Goal: Find contact information: Find contact information

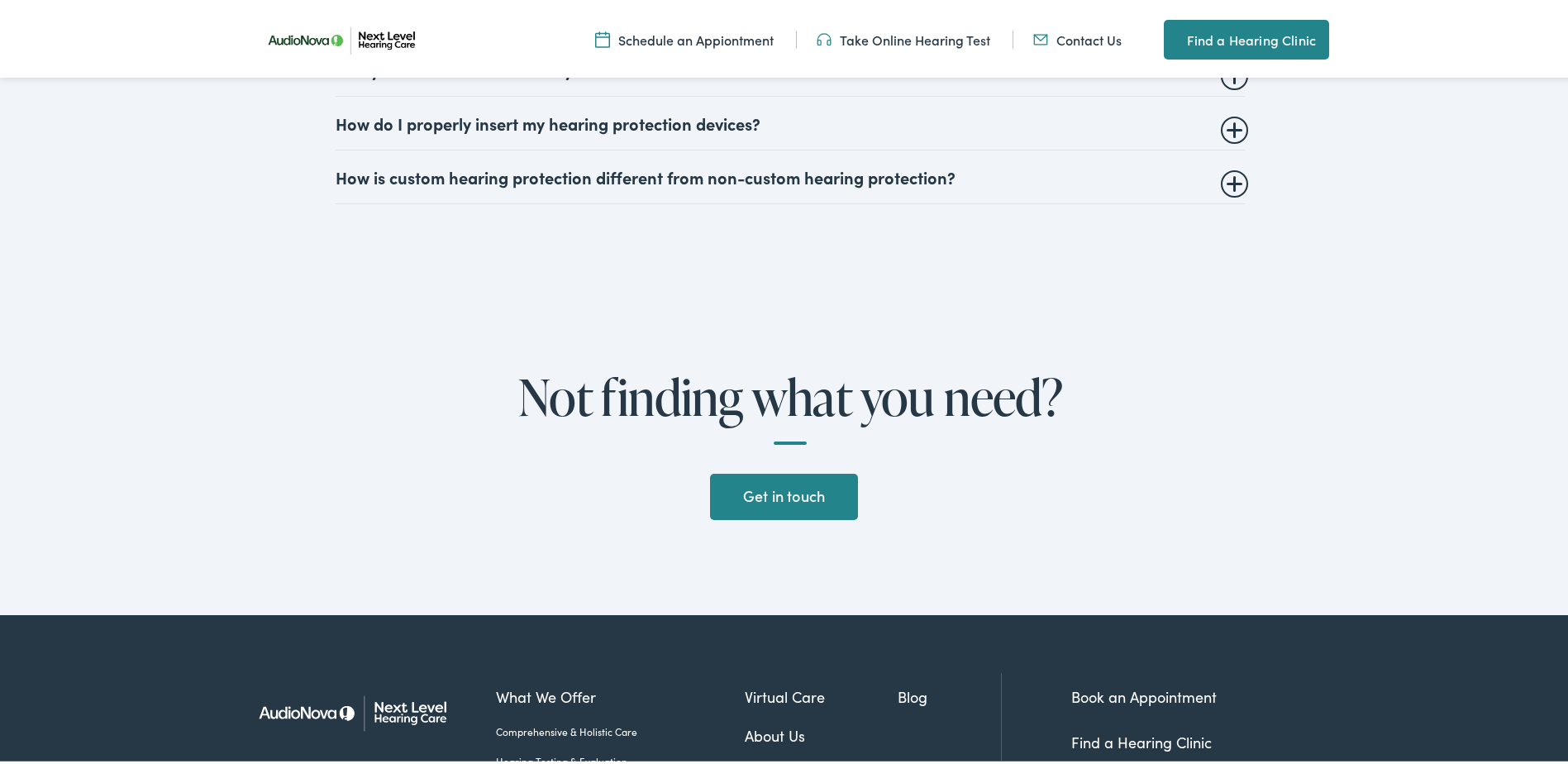
scroll to position [4692, 0]
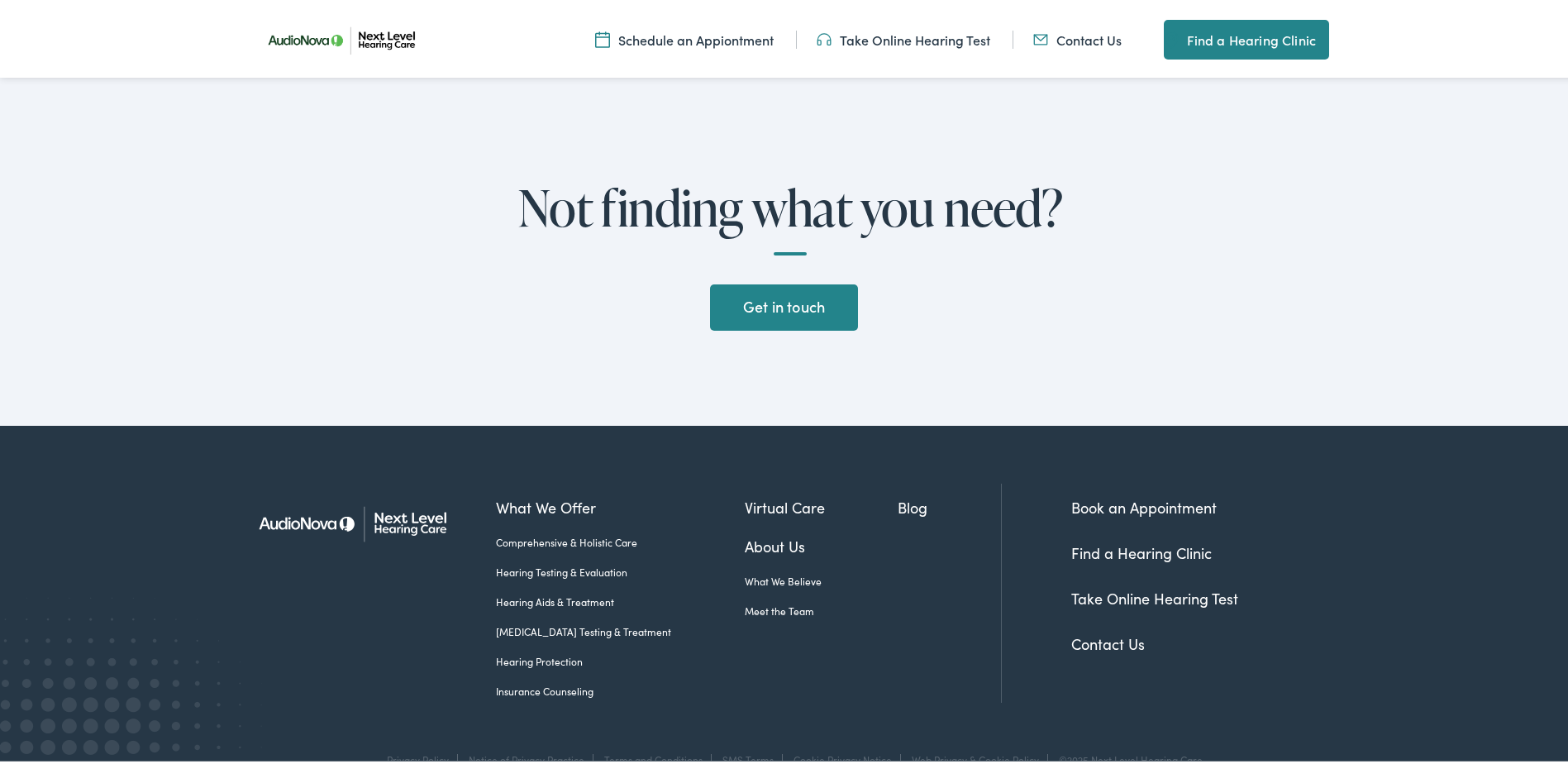
click at [1115, 630] on link "Contact Us" at bounding box center [1108, 640] width 73 height 20
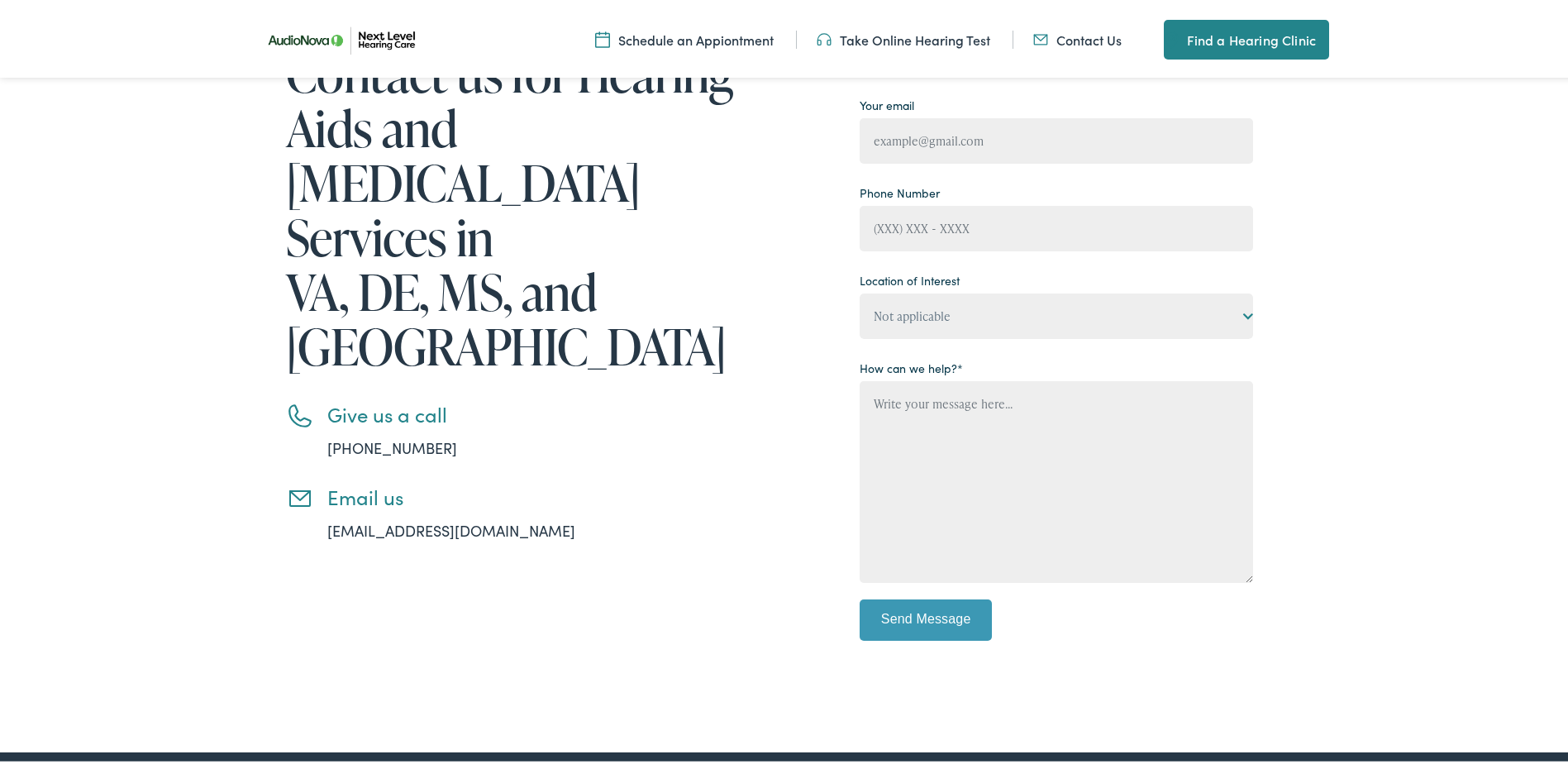
scroll to position [330, 0]
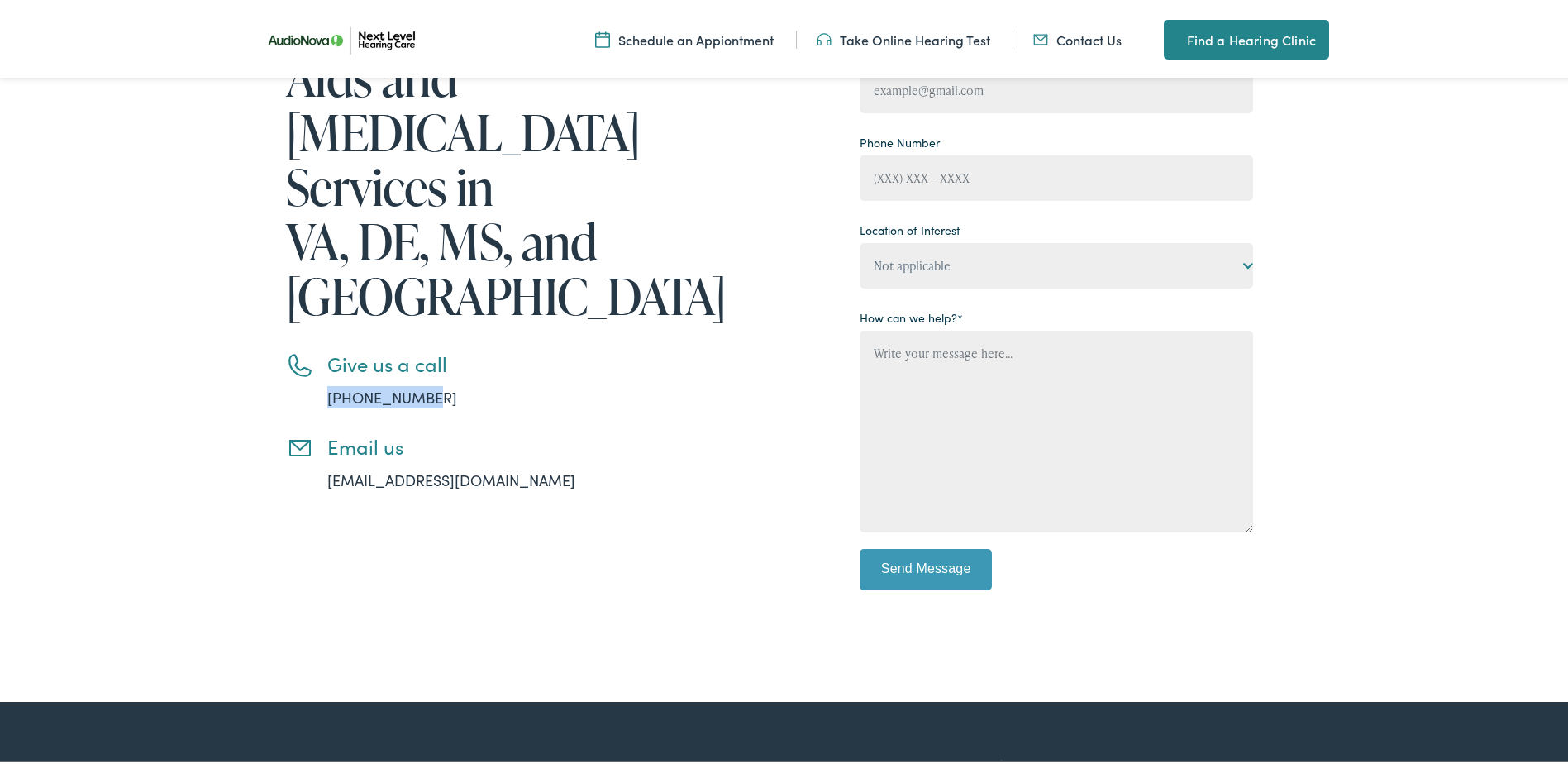
drag, startPoint x: 426, startPoint y: 286, endPoint x: 324, endPoint y: 289, distance: 102.0
click at [324, 349] on li "Give us a call [PHONE_NUMBER]" at bounding box center [517, 377] width 463 height 56
click at [341, 383] on link "[PHONE_NUMBER]" at bounding box center [392, 394] width 130 height 20
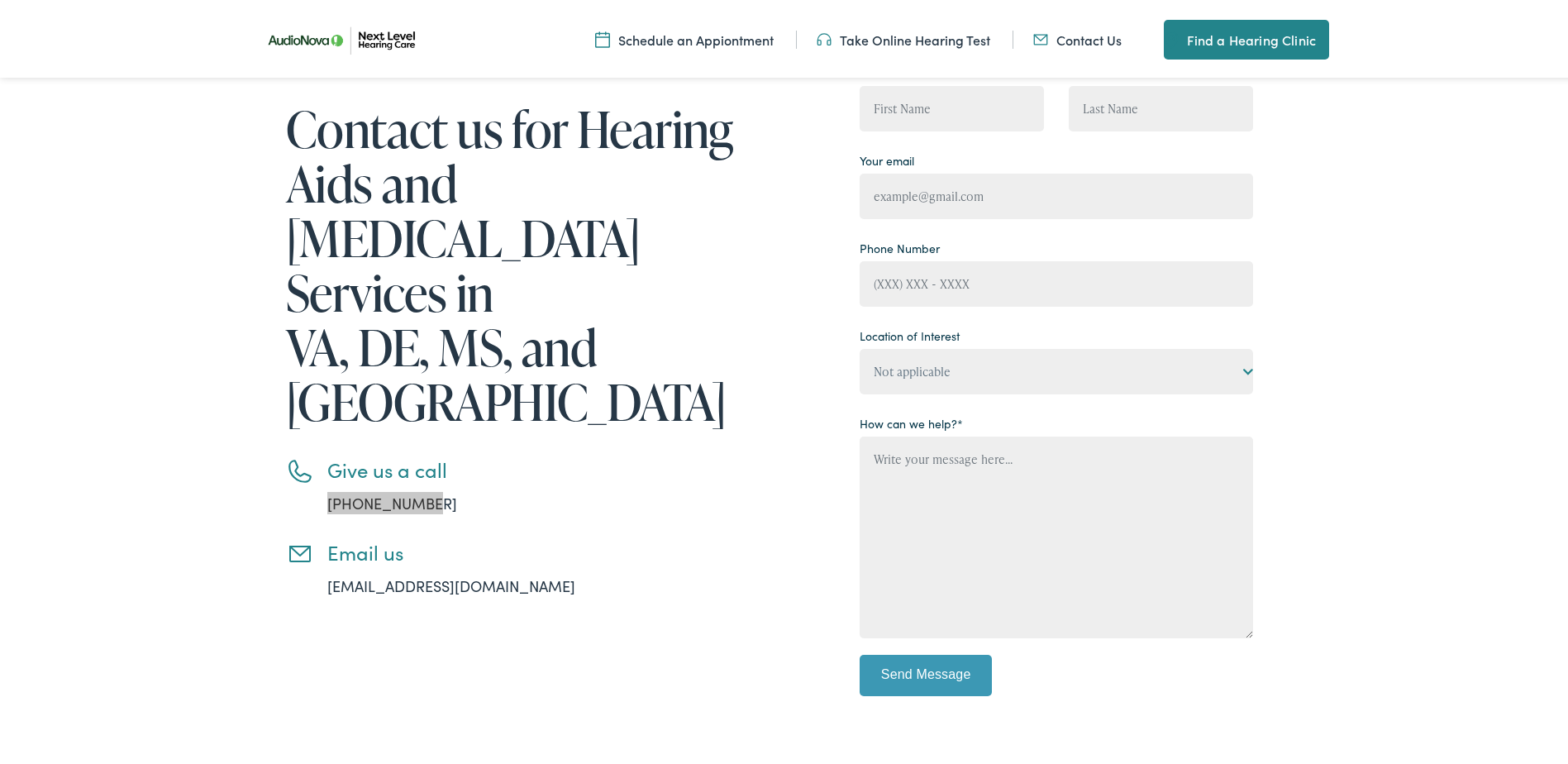
scroll to position [0, 0]
